Goal: Information Seeking & Learning: Learn about a topic

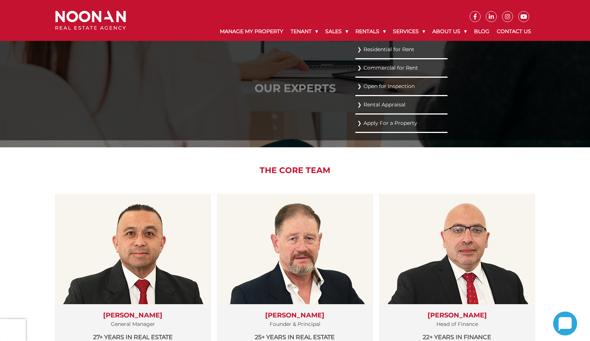
click at [358, 50] on link "Residential for Rent" at bounding box center [401, 50] width 88 height 10
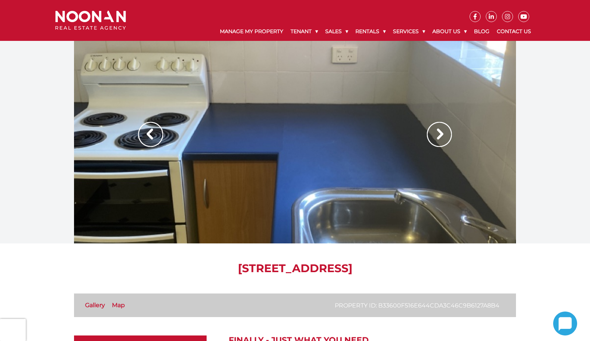
click at [291, 193] on div at bounding box center [295, 142] width 442 height 203
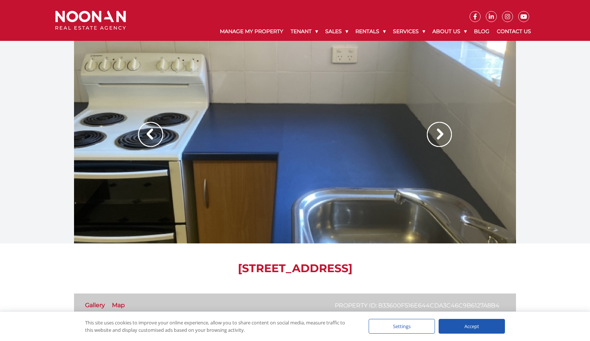
click at [442, 130] on img at bounding box center [439, 134] width 25 height 25
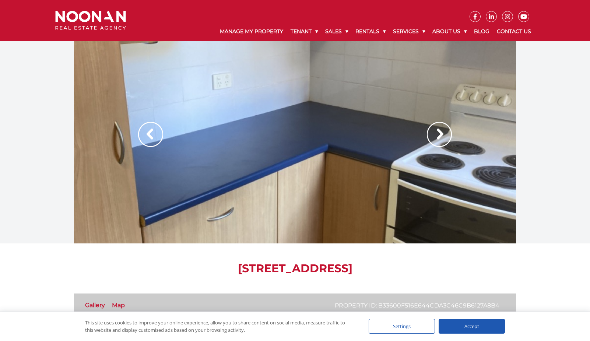
click at [440, 130] on img at bounding box center [439, 134] width 25 height 25
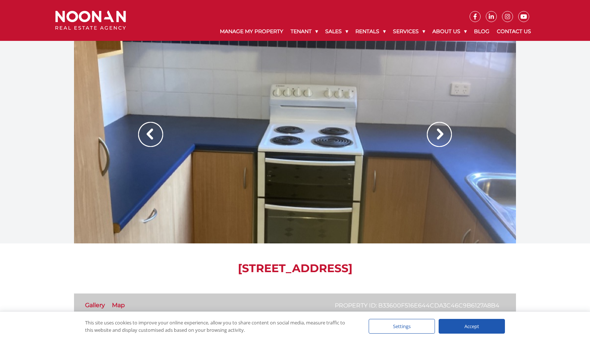
click at [442, 135] on img at bounding box center [439, 134] width 25 height 25
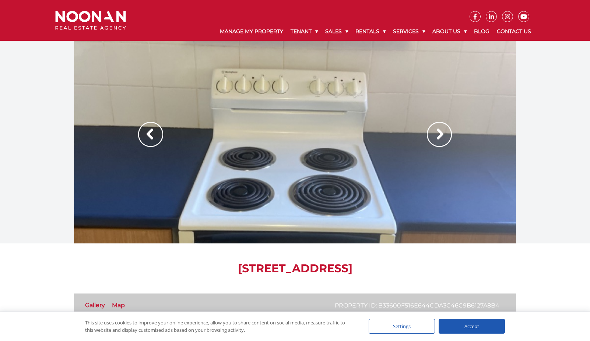
click at [442, 135] on img at bounding box center [439, 134] width 25 height 25
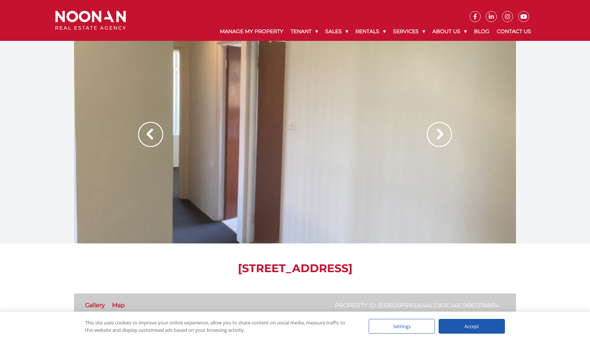
click at [442, 135] on img at bounding box center [439, 134] width 25 height 25
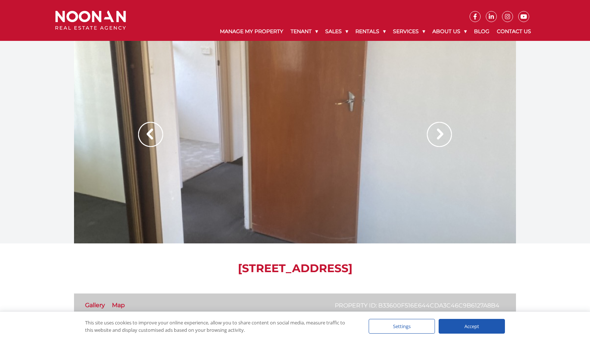
click at [442, 135] on img at bounding box center [439, 134] width 25 height 25
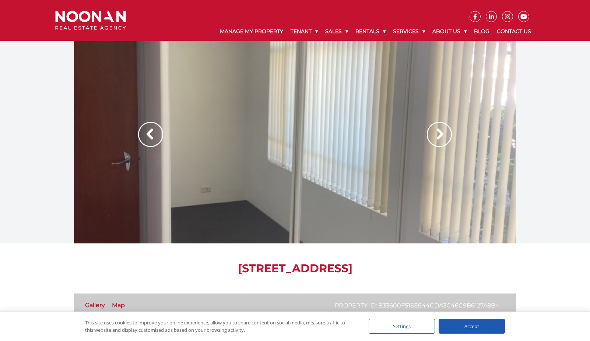
click at [442, 135] on img at bounding box center [439, 134] width 25 height 25
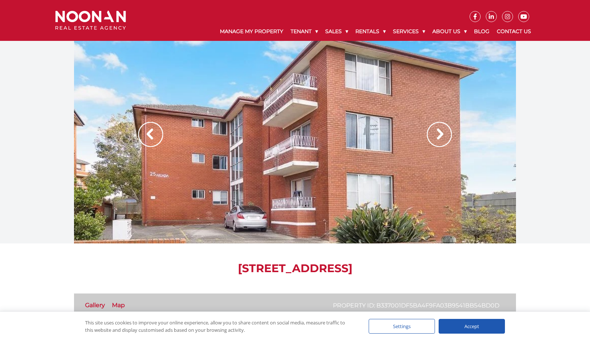
click at [429, 138] on img at bounding box center [439, 134] width 25 height 25
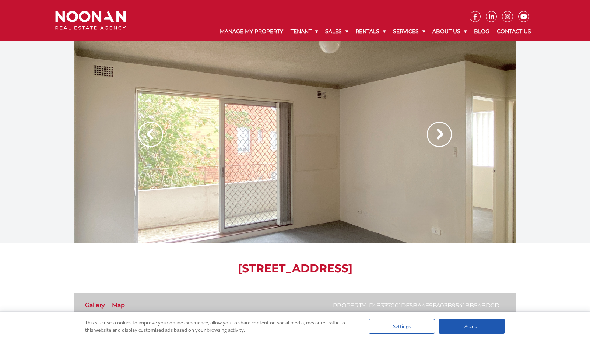
click at [432, 137] on img at bounding box center [439, 134] width 25 height 25
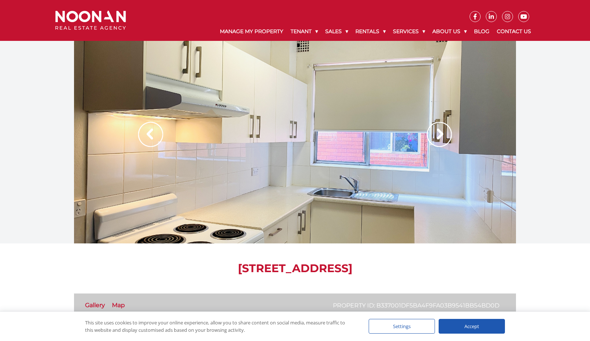
click at [432, 137] on img at bounding box center [439, 134] width 25 height 25
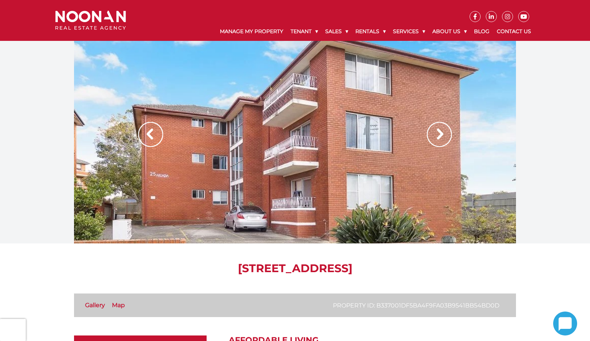
click at [261, 182] on div at bounding box center [295, 142] width 442 height 203
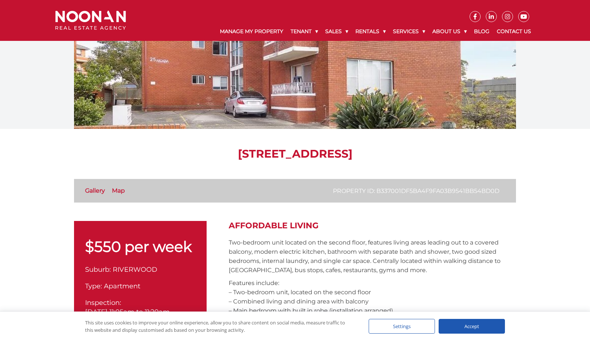
scroll to position [147, 0]
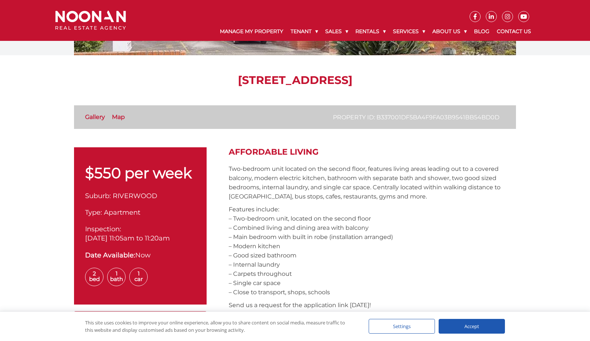
drag, startPoint x: 323, startPoint y: 170, endPoint x: 362, endPoint y: 246, distance: 85.2
click at [362, 246] on p "Features include: – Two-bedroom unit, located on the second floor – Combined li…" at bounding box center [372, 251] width 287 height 92
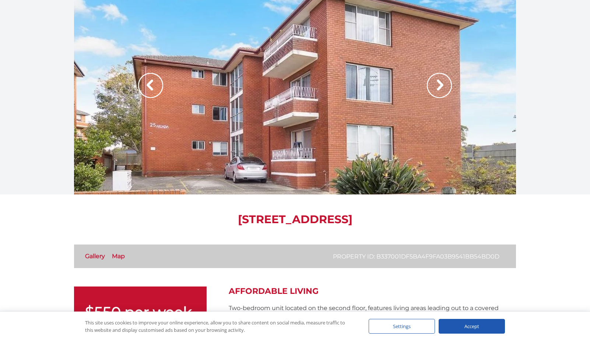
scroll to position [0, 0]
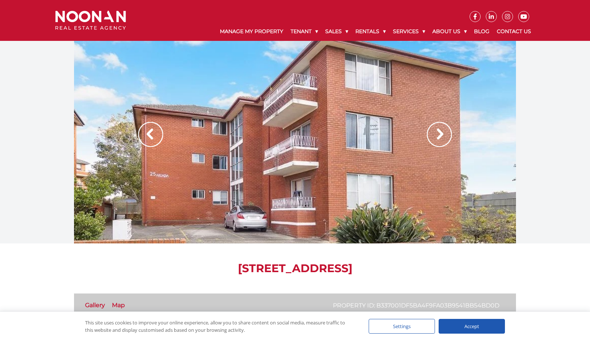
click at [441, 137] on img at bounding box center [439, 134] width 25 height 25
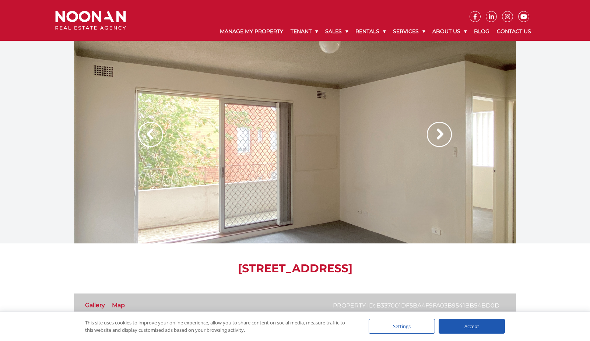
click at [441, 137] on img at bounding box center [439, 134] width 25 height 25
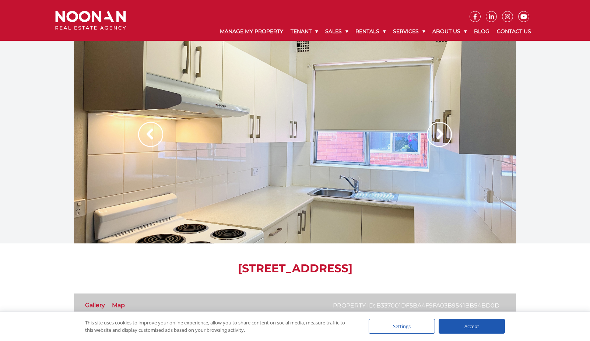
click at [441, 137] on img at bounding box center [439, 134] width 25 height 25
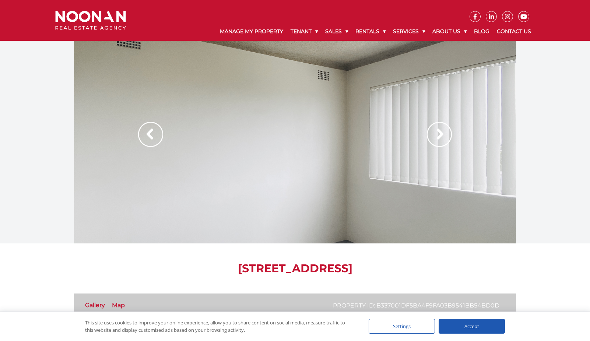
click at [441, 137] on img at bounding box center [439, 134] width 25 height 25
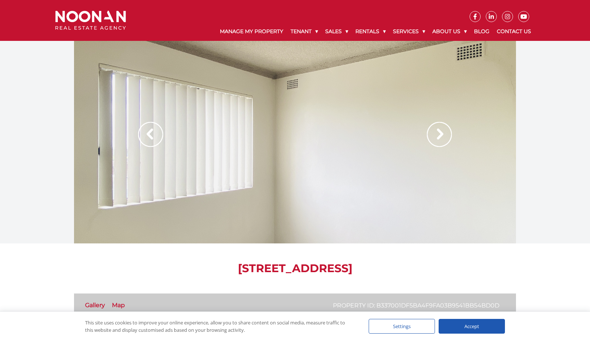
click at [441, 137] on img at bounding box center [439, 134] width 25 height 25
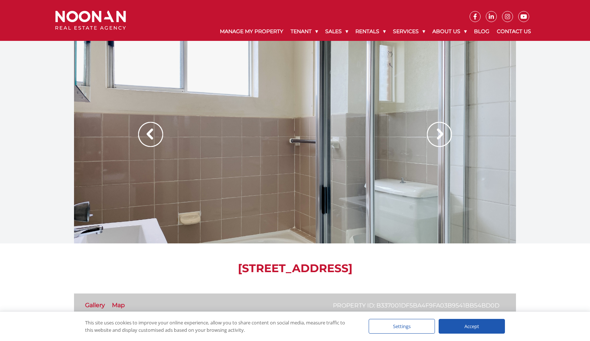
click at [441, 137] on img at bounding box center [439, 134] width 25 height 25
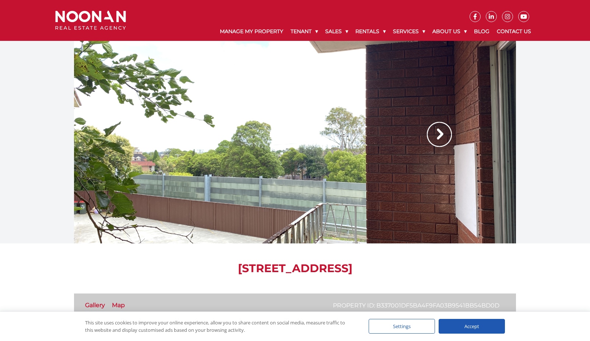
click at [441, 137] on img at bounding box center [439, 134] width 25 height 25
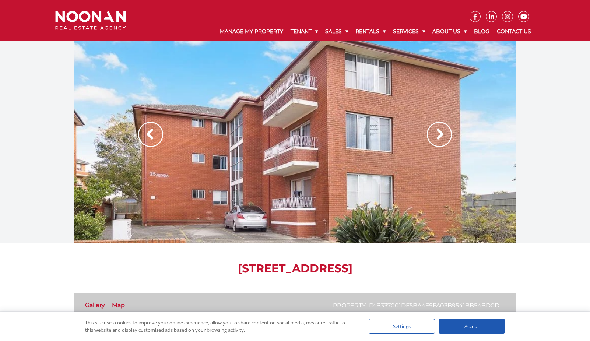
click at [441, 137] on img at bounding box center [439, 134] width 25 height 25
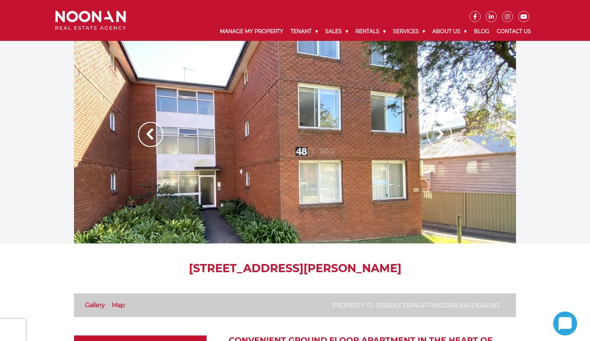
click at [272, 176] on div at bounding box center [295, 142] width 442 height 203
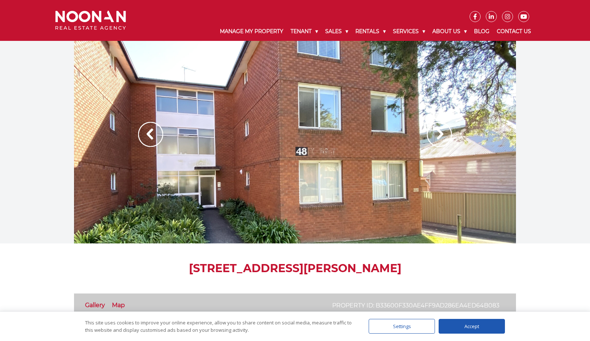
click at [430, 138] on img at bounding box center [439, 134] width 25 height 25
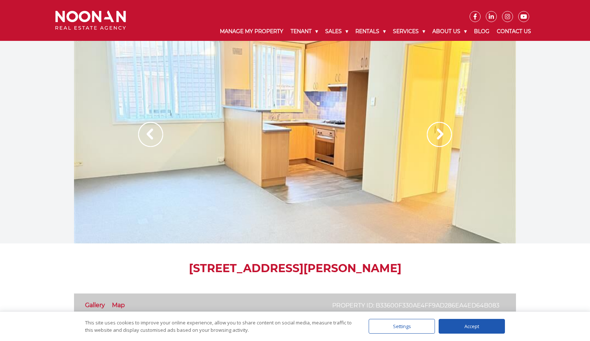
click at [432, 138] on img at bounding box center [439, 134] width 25 height 25
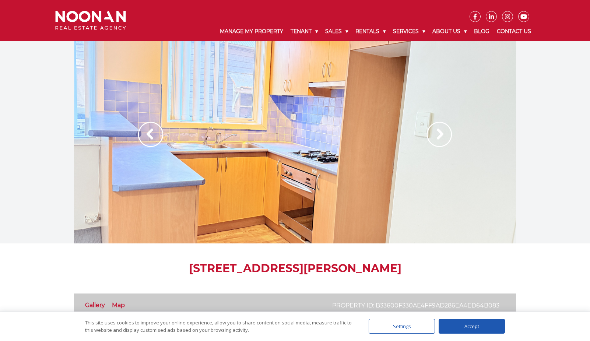
click at [431, 138] on img at bounding box center [439, 134] width 25 height 25
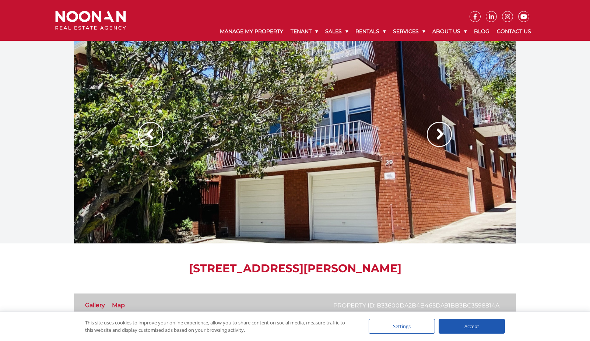
click at [440, 139] on img at bounding box center [439, 134] width 25 height 25
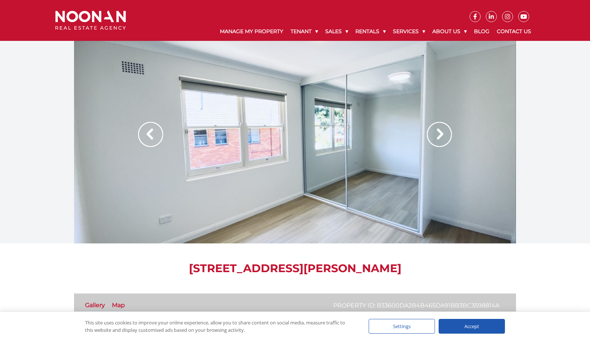
click at [435, 141] on img at bounding box center [439, 134] width 25 height 25
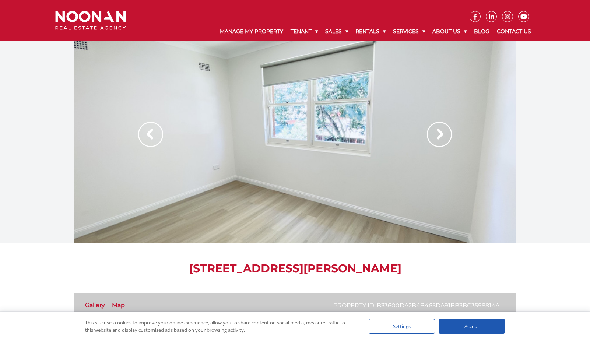
click at [435, 141] on img at bounding box center [439, 134] width 25 height 25
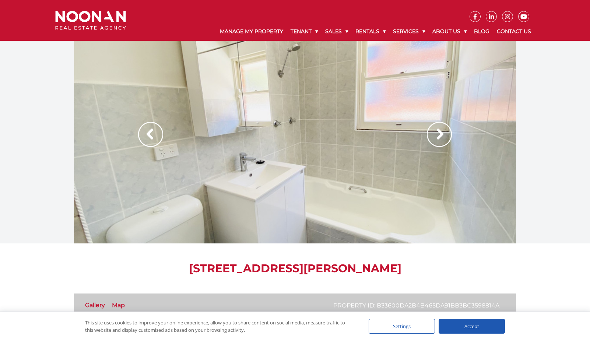
click at [435, 141] on img at bounding box center [439, 134] width 25 height 25
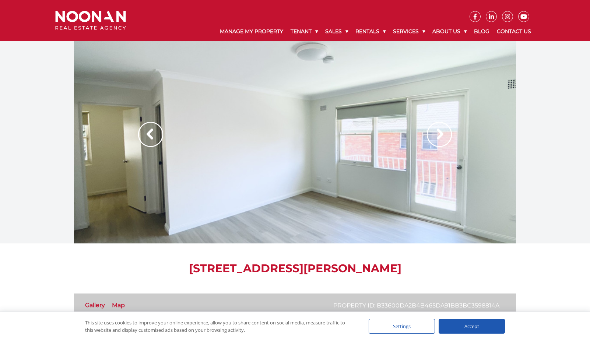
click at [435, 141] on img at bounding box center [439, 134] width 25 height 25
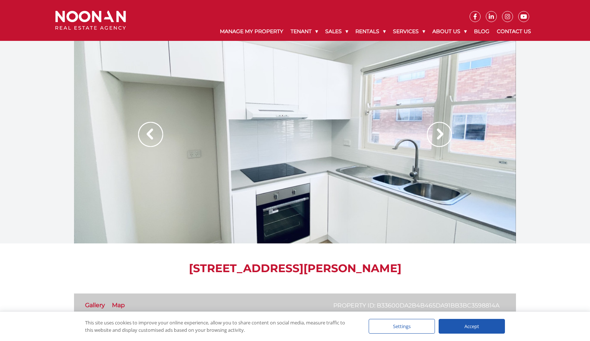
click at [435, 141] on img at bounding box center [439, 134] width 25 height 25
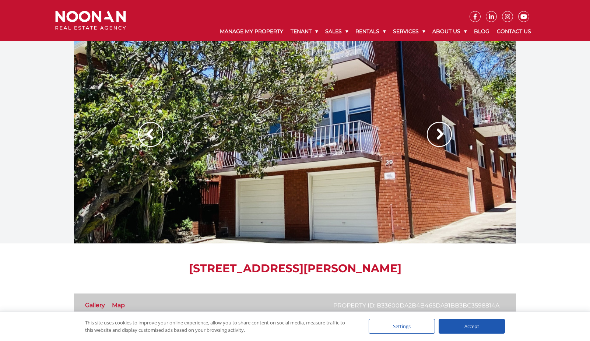
click at [435, 141] on img at bounding box center [439, 134] width 25 height 25
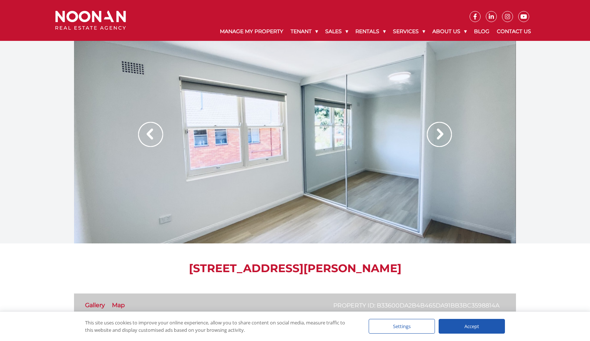
click at [435, 141] on img at bounding box center [439, 134] width 25 height 25
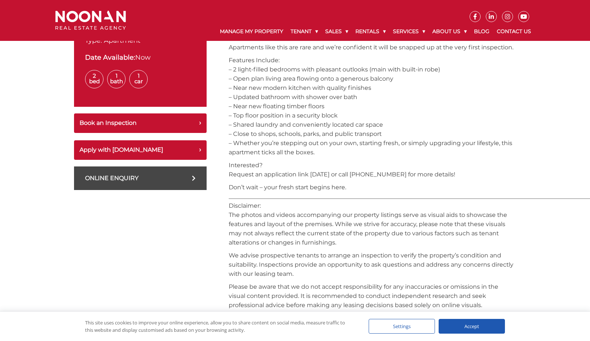
scroll to position [246, 0]
